Goal: Transaction & Acquisition: Purchase product/service

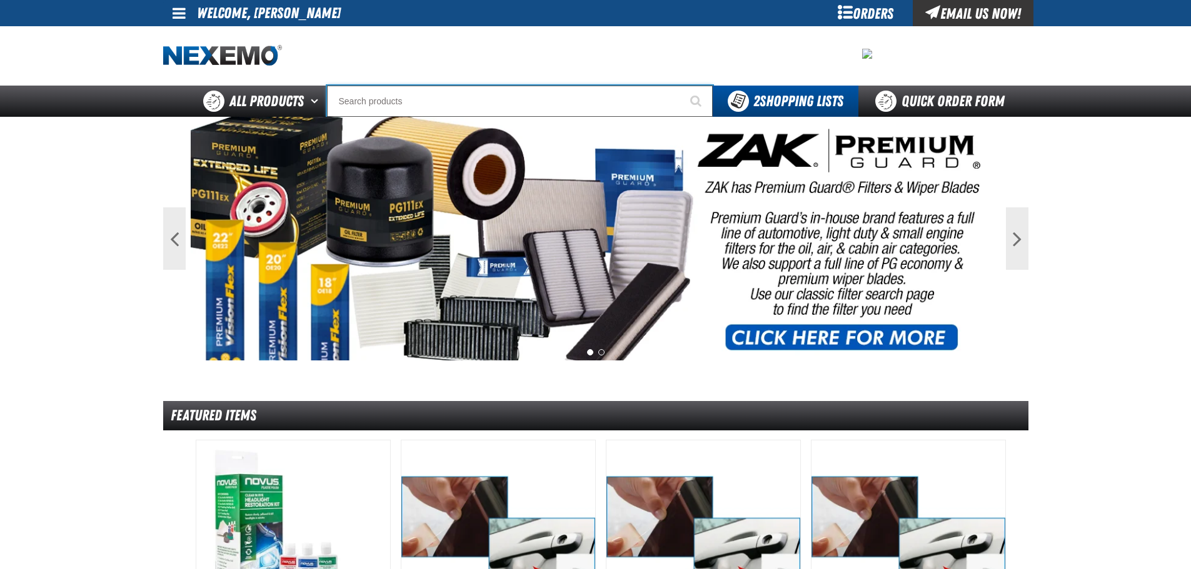
click at [383, 98] on input "Search" at bounding box center [520, 101] width 386 height 31
type input "d"
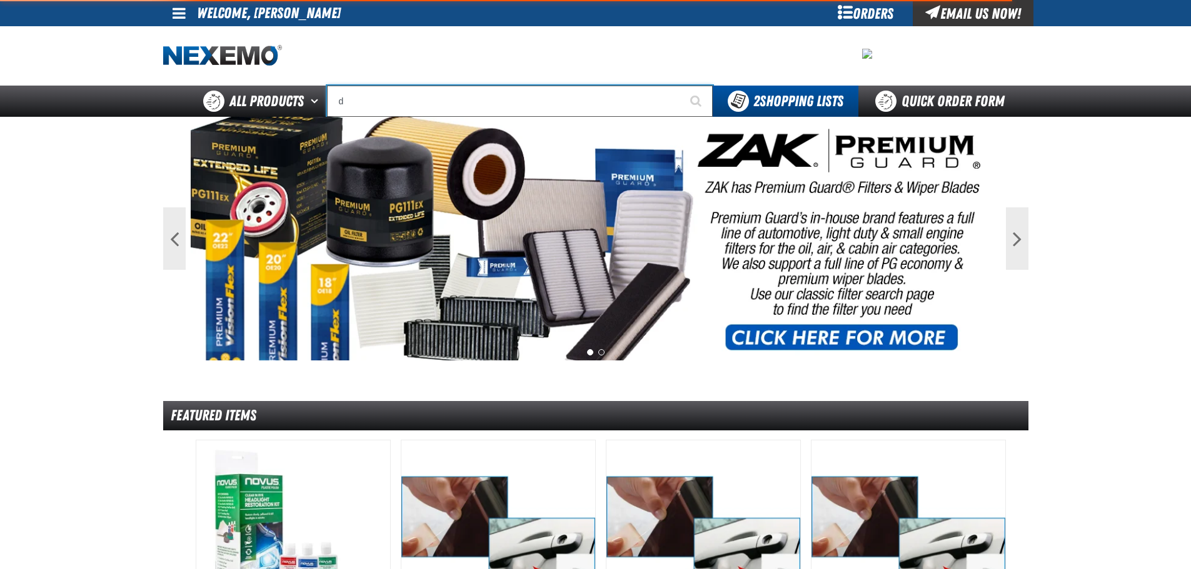
type input "d Alkaline Battery 1.5 Volt (ph)"
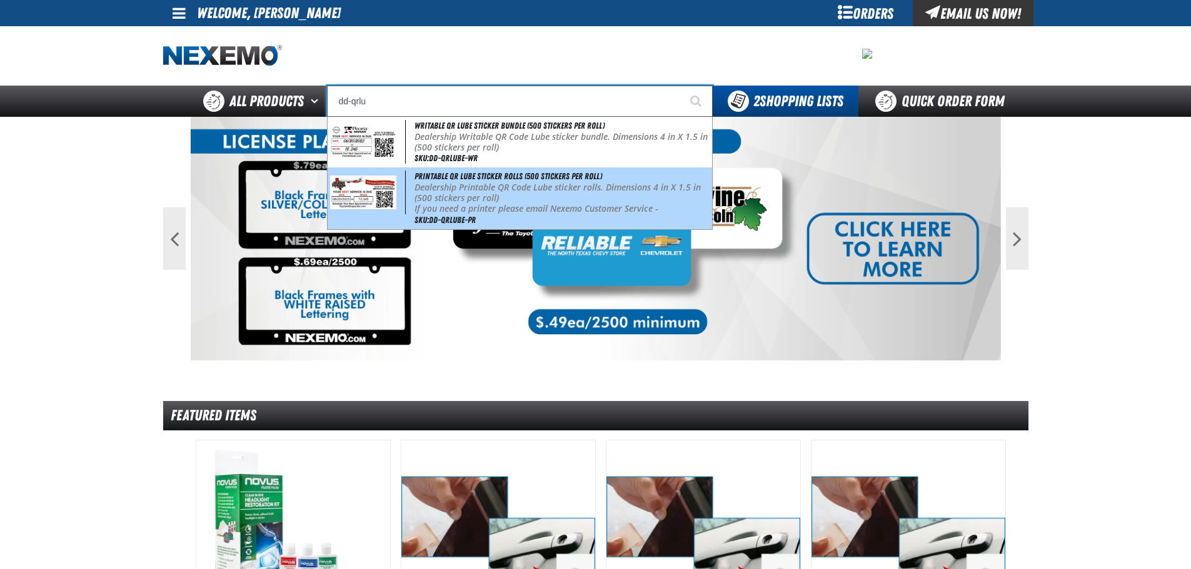
click at [462, 208] on p "If you need a printer please email Nexemo Customer Service - customerservice@ne…" at bounding box center [561, 214] width 295 height 21
type input "Printable QR Lube Sticker Rolls (500 stickers per roll)"
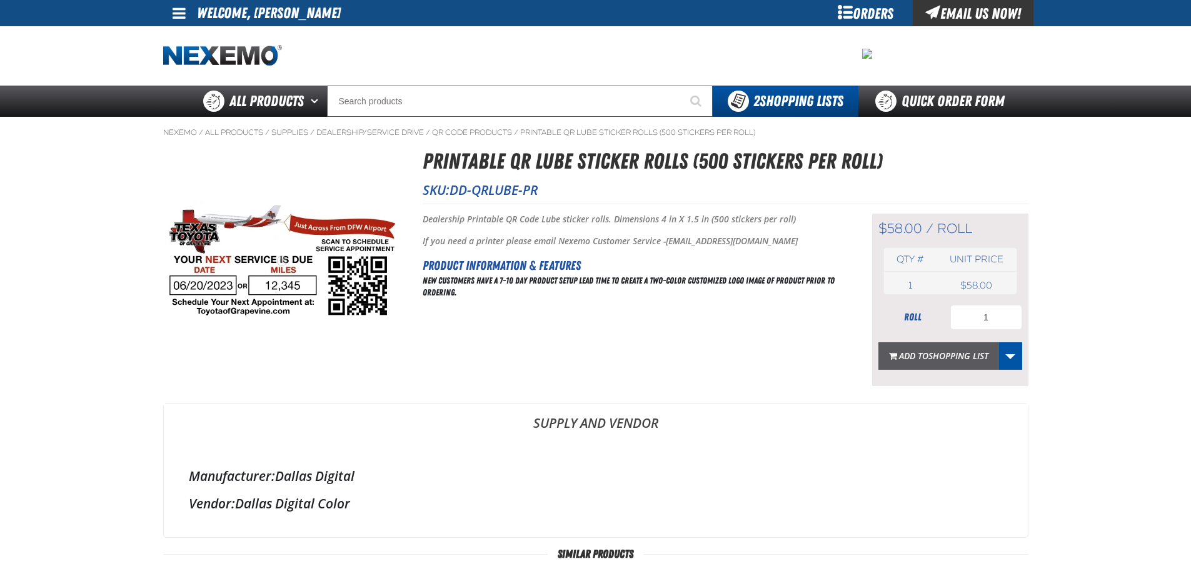
click at [964, 354] on span "Shopping List" at bounding box center [958, 356] width 60 height 12
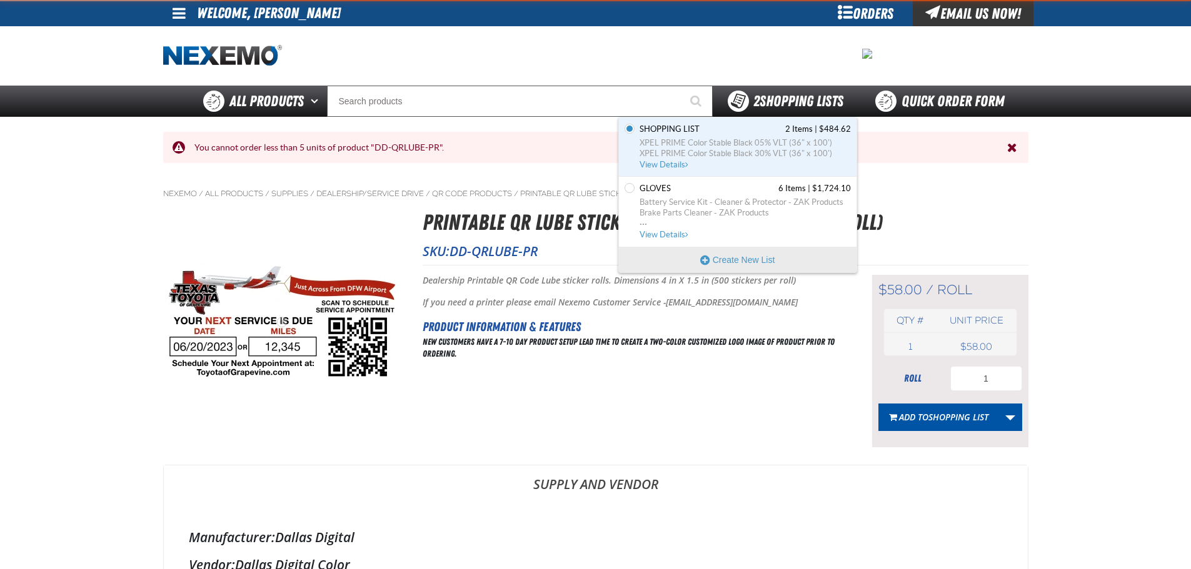
click at [788, 98] on span "2 Shopping Lists" at bounding box center [798, 102] width 90 height 18
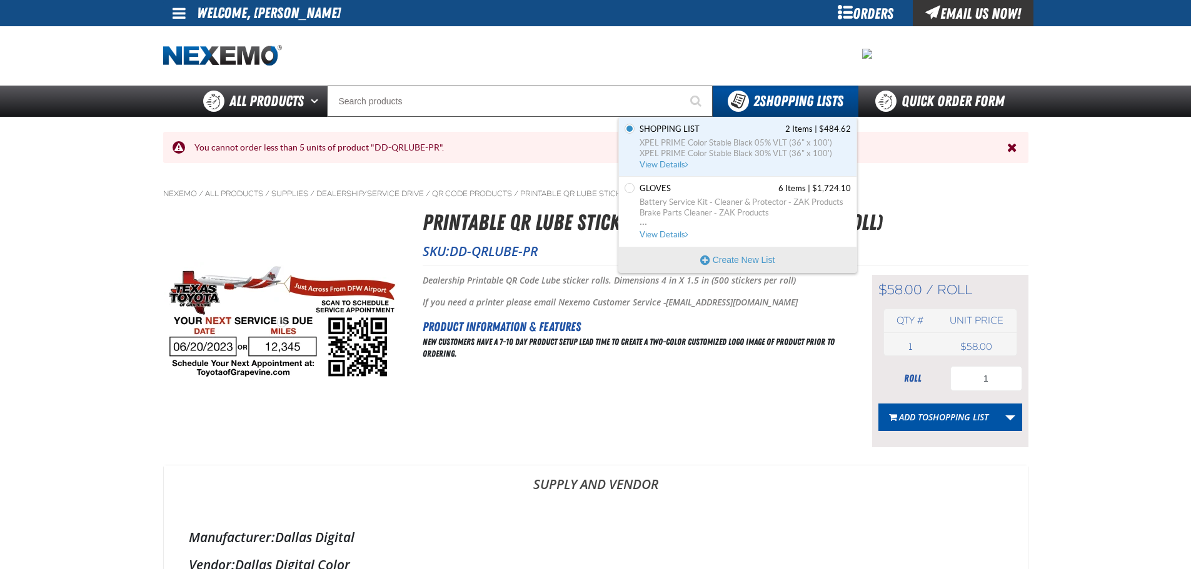
click at [761, 118] on div "Set the Shopping List as Default Shopping List 2 Items | $484.62 XPEL PRIME Col…" at bounding box center [738, 147] width 238 height 59
click at [754, 134] on span "Shopping List 2 Items | $484.62" at bounding box center [744, 129] width 211 height 11
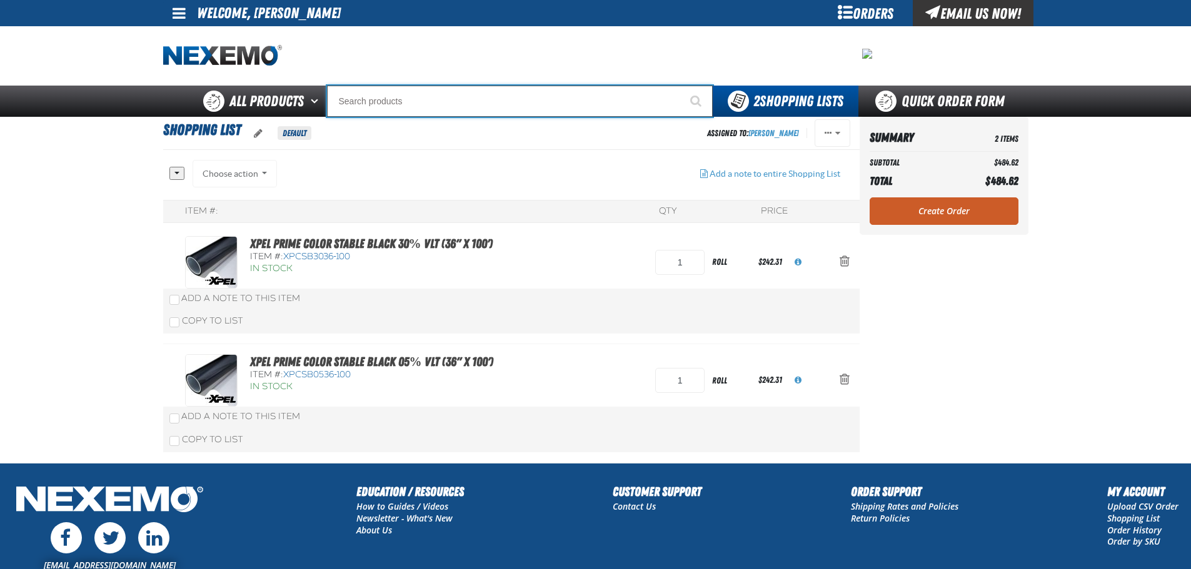
click at [367, 97] on input "Search" at bounding box center [520, 101] width 386 height 31
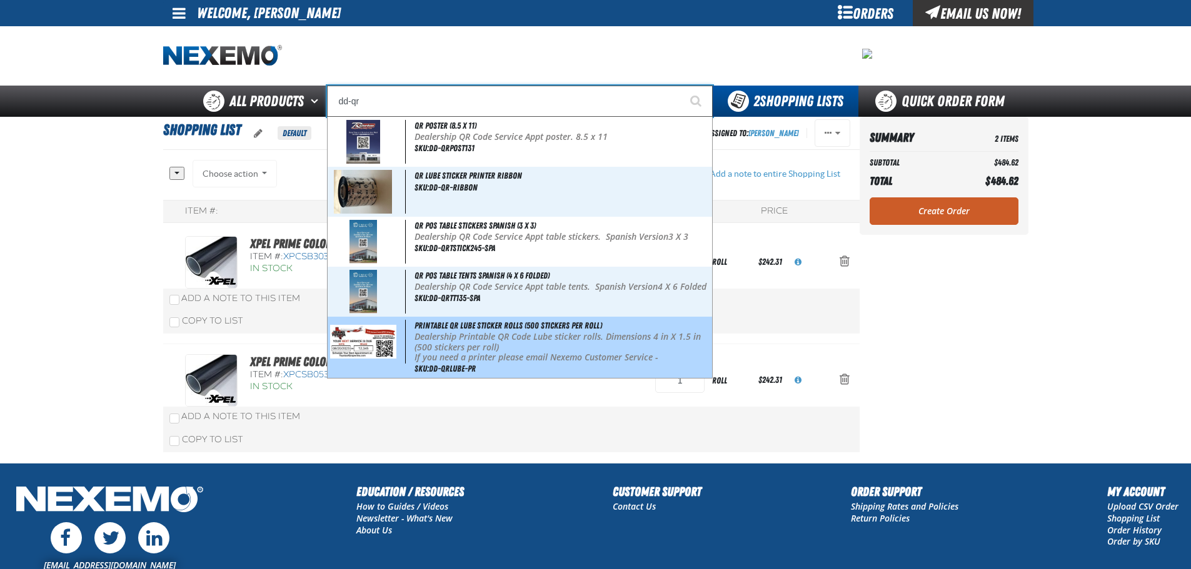
click at [434, 350] on p "Dealership Printable QR Code Lube sticker rolls. Dimensions 4 in X 1.5 in (500 …" at bounding box center [561, 342] width 295 height 21
type input "Printable QR Lube Sticker Rolls (500 stickers per roll)"
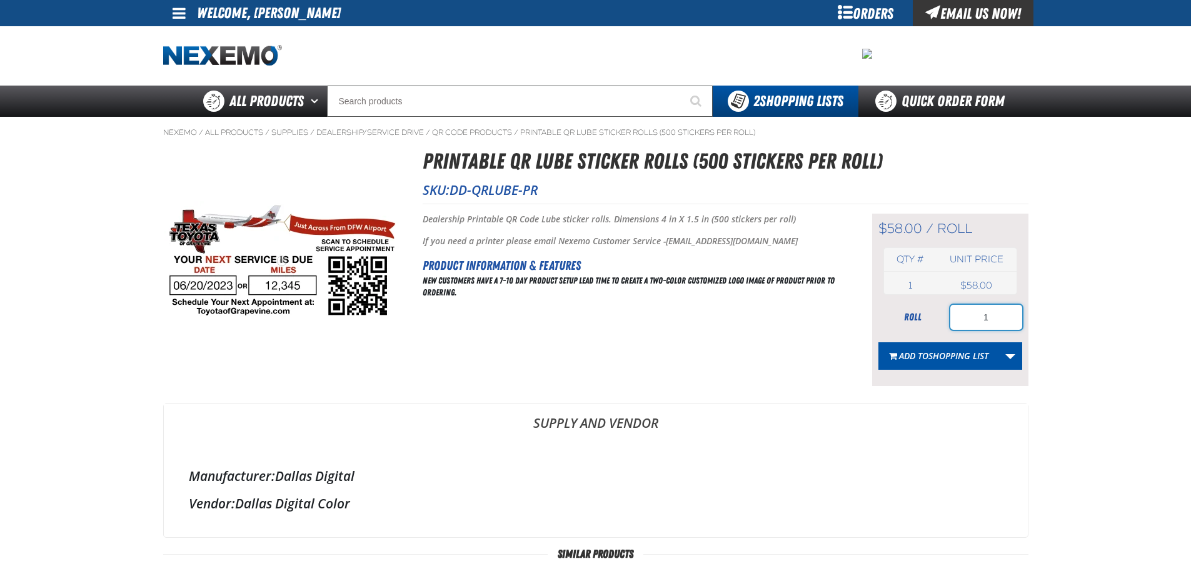
click at [993, 318] on input "1" at bounding box center [986, 317] width 72 height 25
type input "5"
click at [978, 362] on button "Add to Shopping List" at bounding box center [938, 357] width 121 height 28
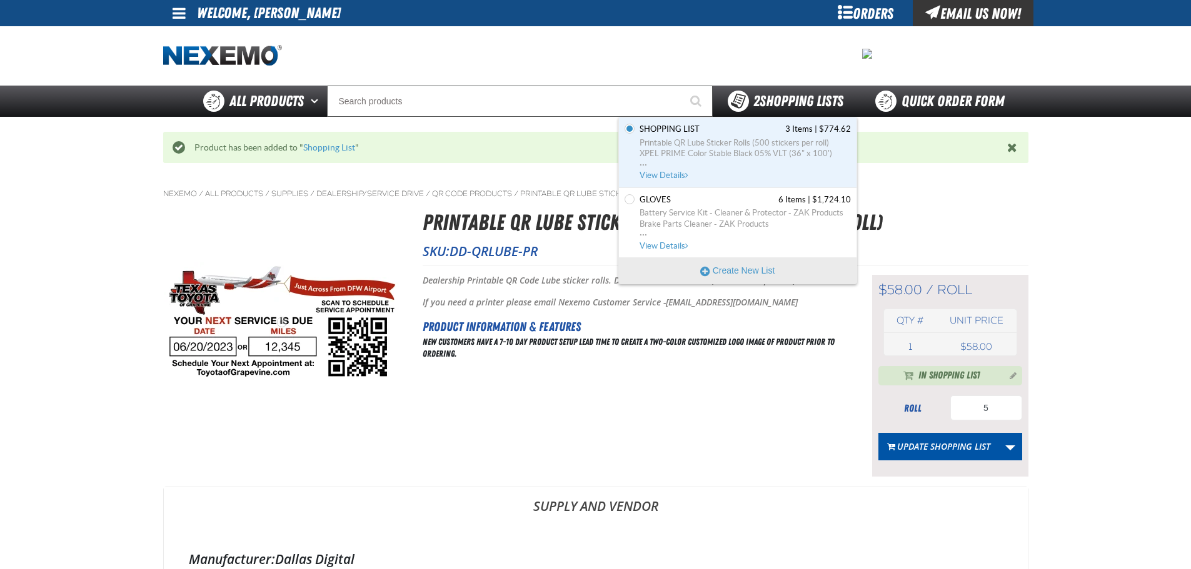
click at [786, 101] on span "2 Shopping Lists" at bounding box center [798, 102] width 90 height 18
click at [703, 141] on span "Printable QR Lube Sticker Rolls (500 stickers per roll)" at bounding box center [744, 143] width 211 height 11
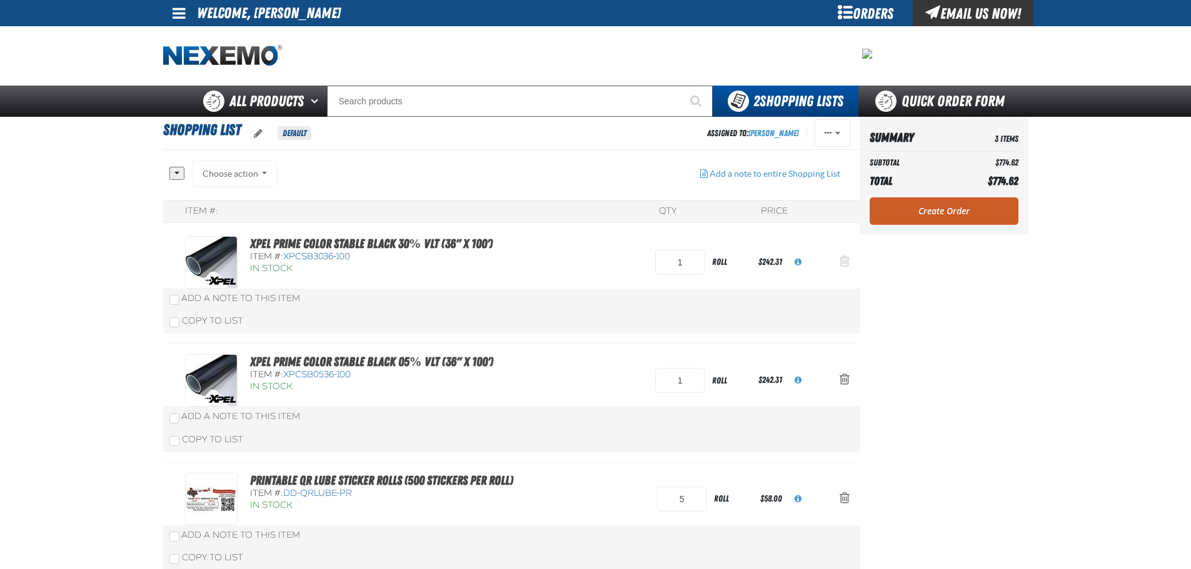
click at [853, 259] on button "Action Remove XPEL PRIME Color Stable Black 30% VLT (36&quot; x 100&#039;) from…" at bounding box center [844, 263] width 30 height 28
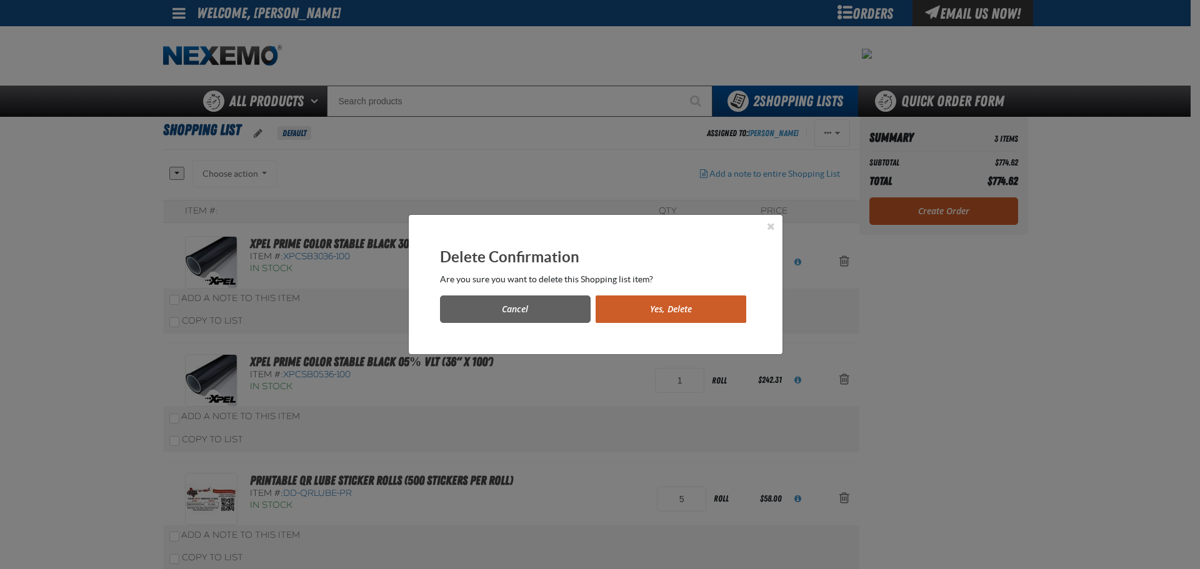
click at [620, 298] on button "Yes, Delete" at bounding box center [671, 310] width 151 height 28
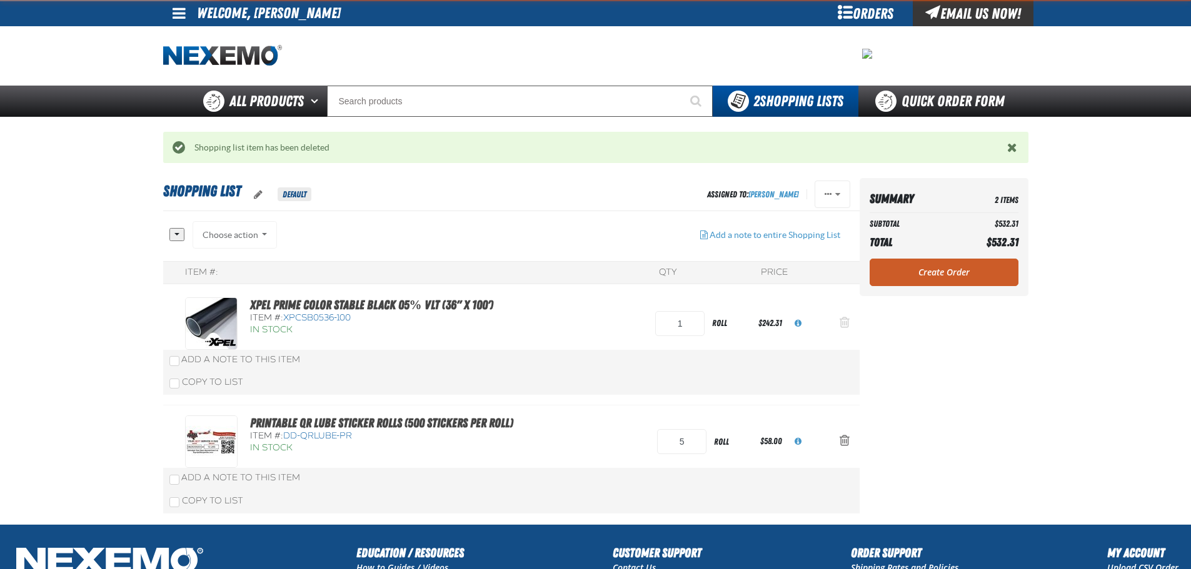
click at [846, 324] on span "Action Remove XPEL PRIME Color Stable Black 05% VLT (36&quot; x 100&#039;) from…" at bounding box center [844, 322] width 10 height 13
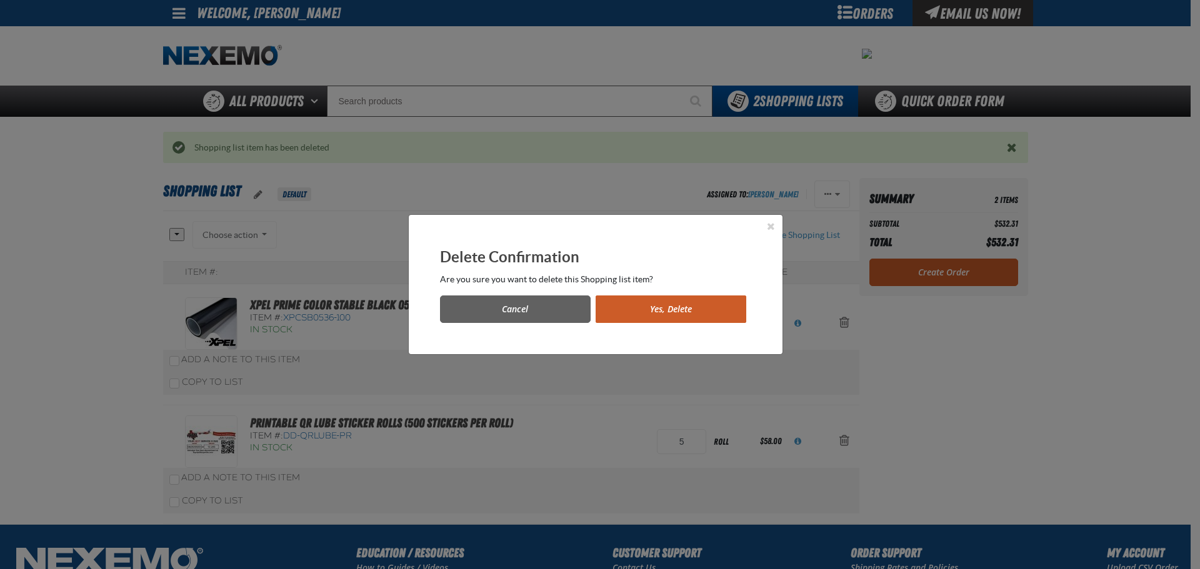
click at [679, 306] on button "Yes, Delete" at bounding box center [671, 310] width 151 height 28
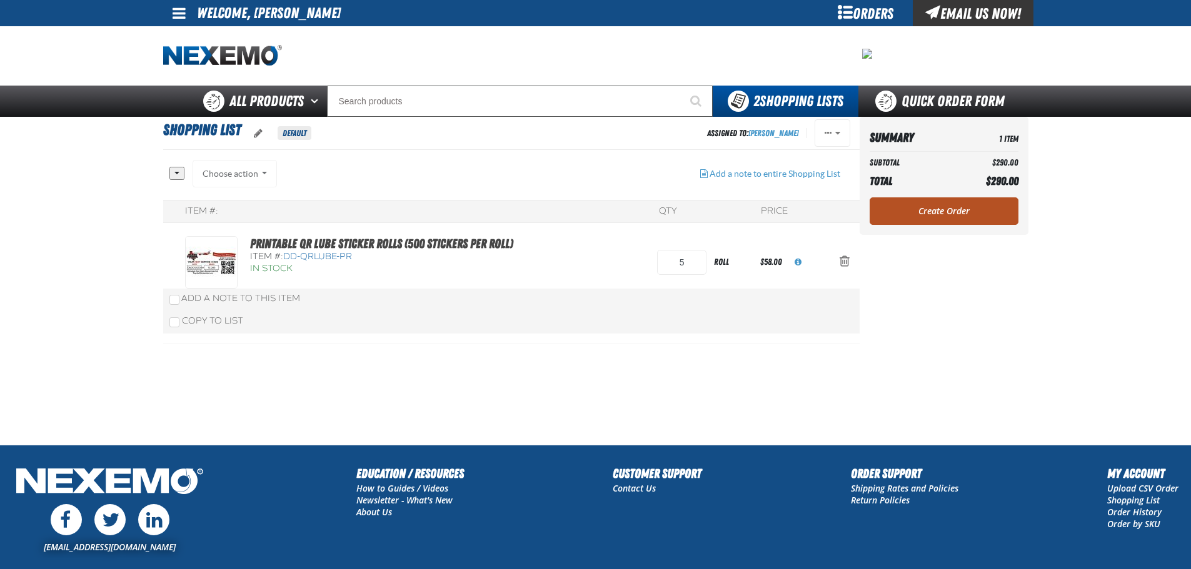
click at [955, 200] on link "Create Order" at bounding box center [943, 212] width 149 height 28
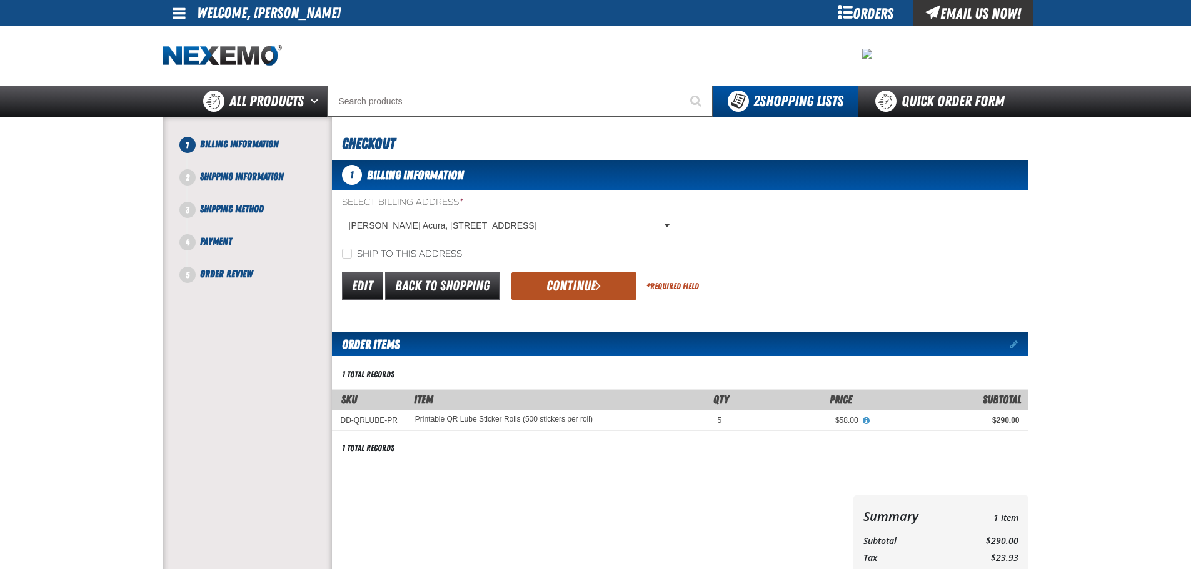
drag, startPoint x: 583, startPoint y: 266, endPoint x: 585, endPoint y: 285, distance: 18.8
click at [583, 266] on form "Select Billing Address * [PERSON_NAME] Acura, [STREET_ADDRESS] [PERSON_NAME] Ac…" at bounding box center [680, 249] width 696 height 106
click at [585, 286] on button "Continue" at bounding box center [573, 287] width 125 height 28
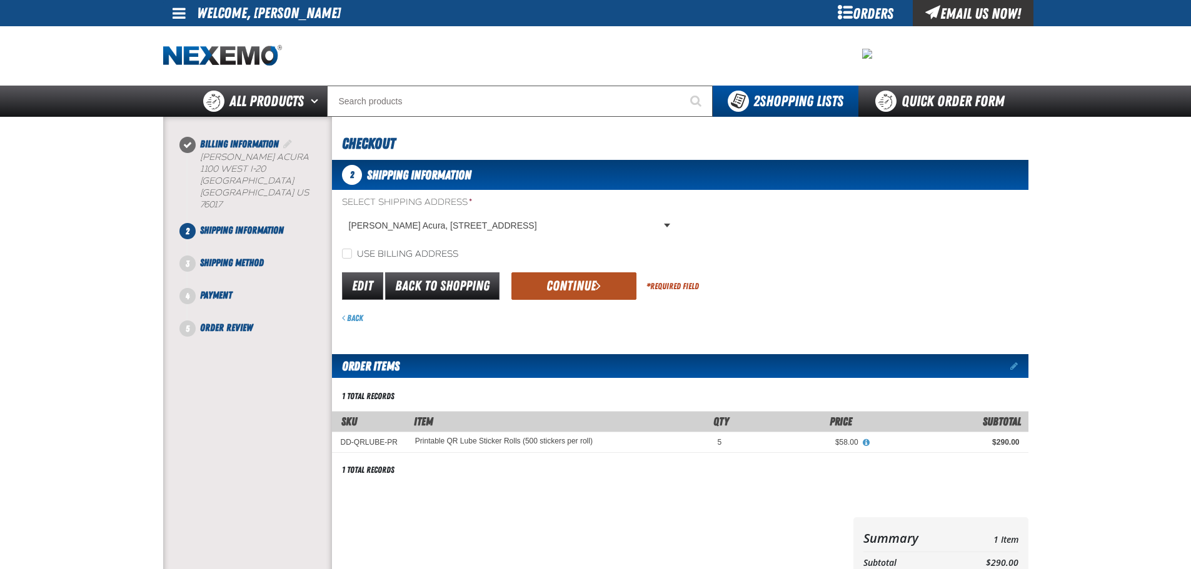
click at [580, 283] on button "Continue" at bounding box center [573, 287] width 125 height 28
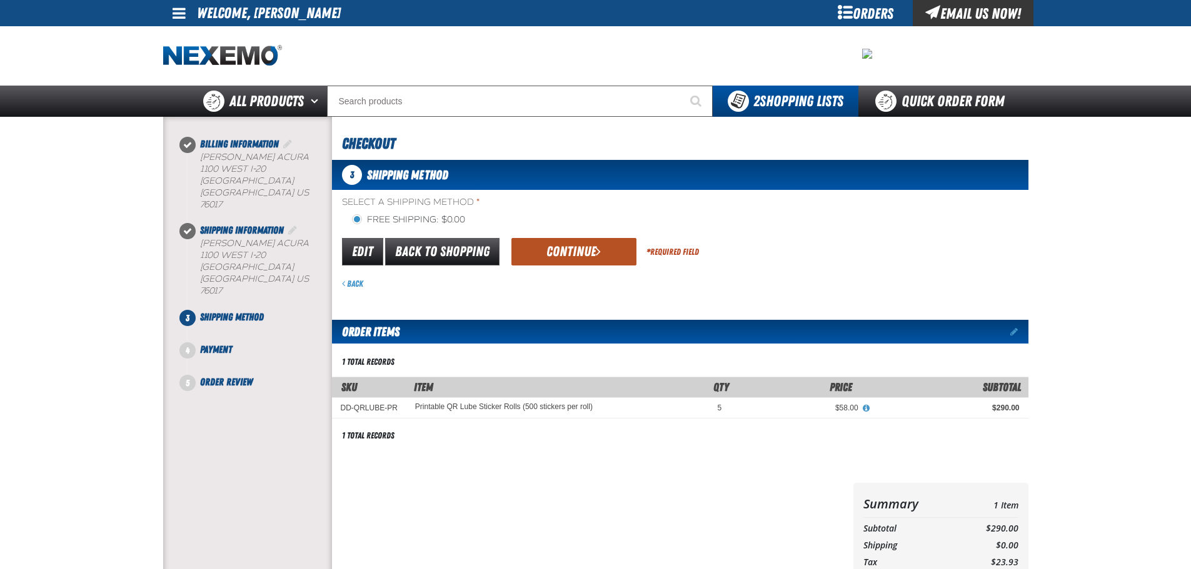
click at [548, 257] on button "Continue" at bounding box center [573, 252] width 125 height 28
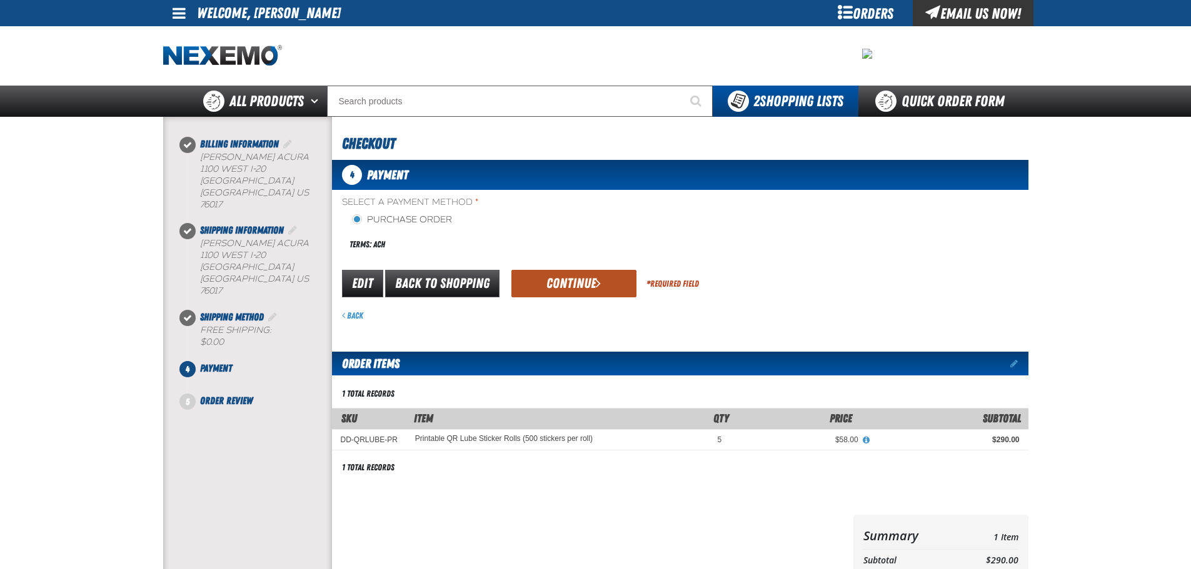
click at [589, 293] on button "Continue" at bounding box center [573, 284] width 125 height 28
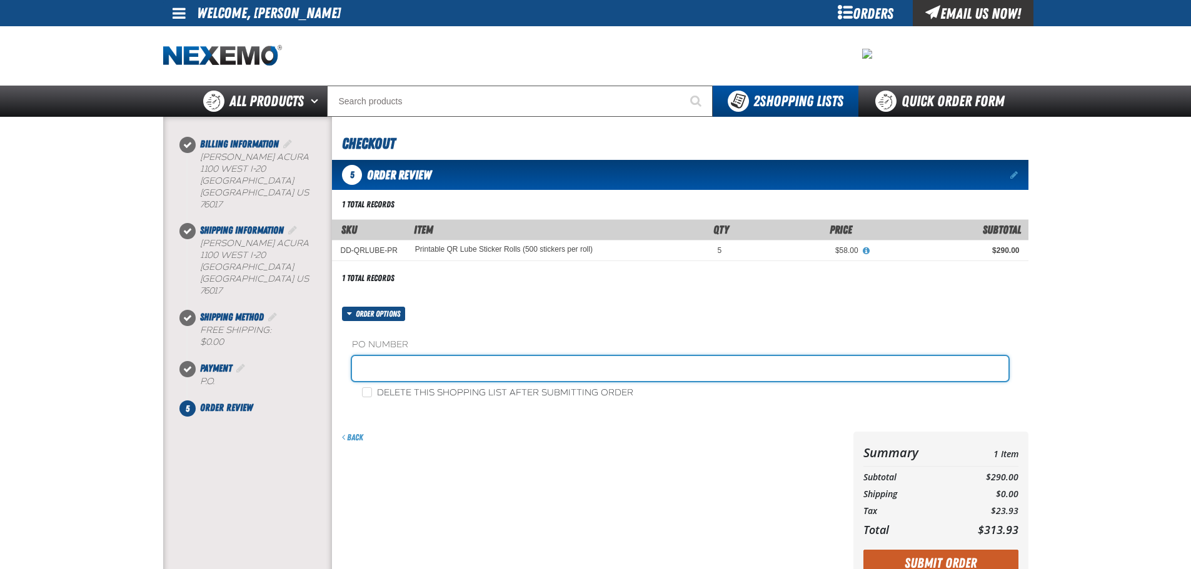
click at [398, 369] on input "text" at bounding box center [680, 368] width 656 height 25
type input "197266"
click at [863, 550] on button "Submit Order" at bounding box center [940, 564] width 155 height 28
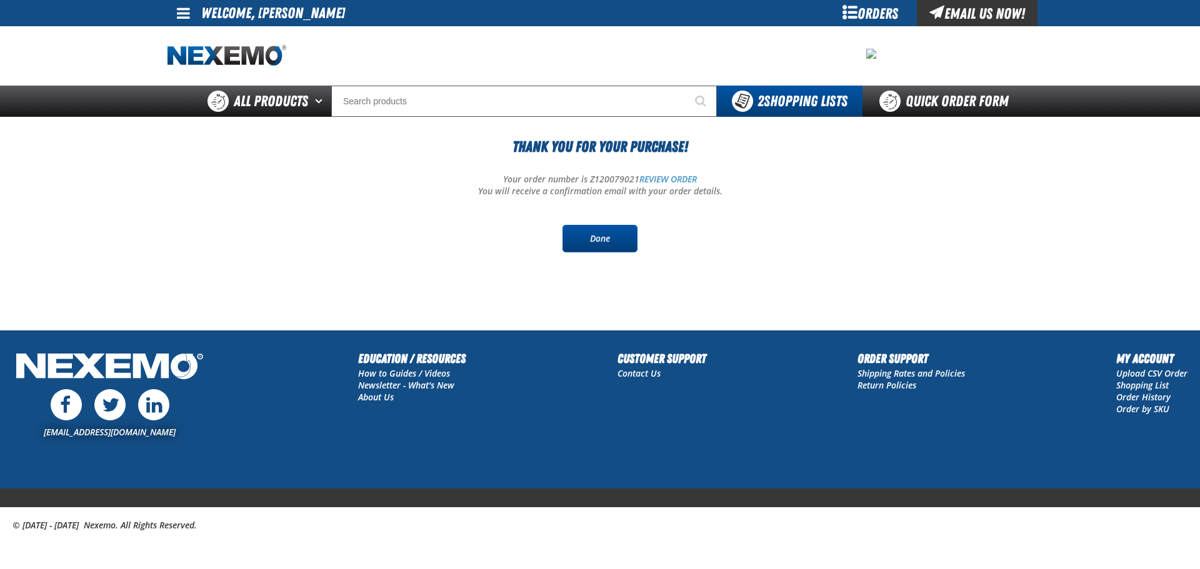
click at [596, 246] on link "Done" at bounding box center [600, 239] width 75 height 28
